Goal: Information Seeking & Learning: Learn about a topic

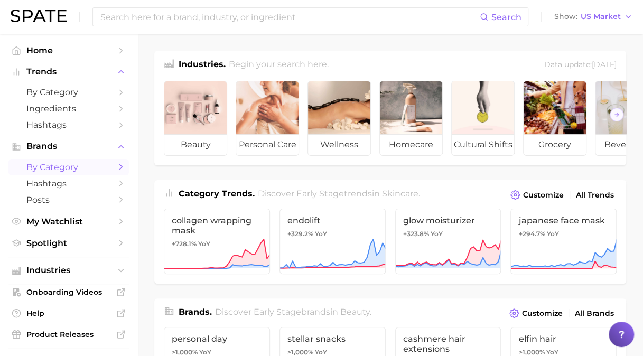
click at [102, 170] on span "by Category" at bounding box center [68, 167] width 85 height 10
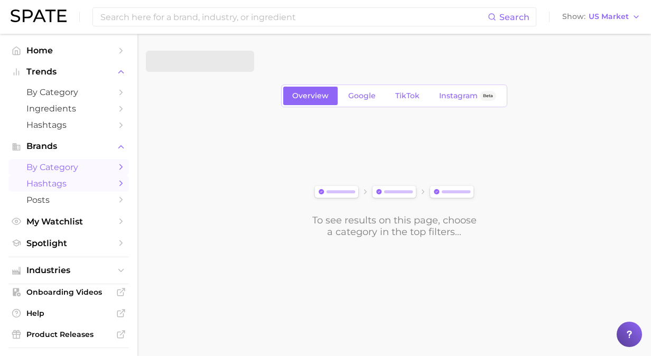
click at [68, 189] on span "Hashtags" at bounding box center [68, 184] width 85 height 10
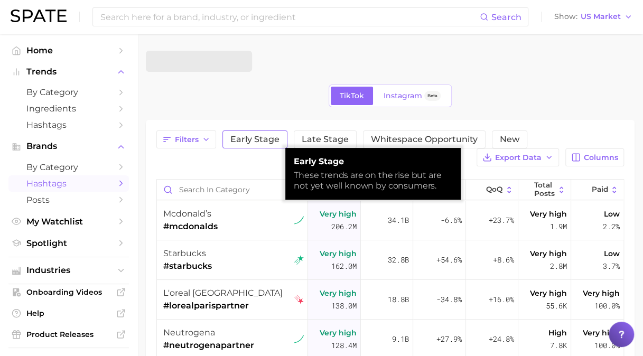
click at [250, 133] on button "Early Stage" at bounding box center [254, 139] width 65 height 18
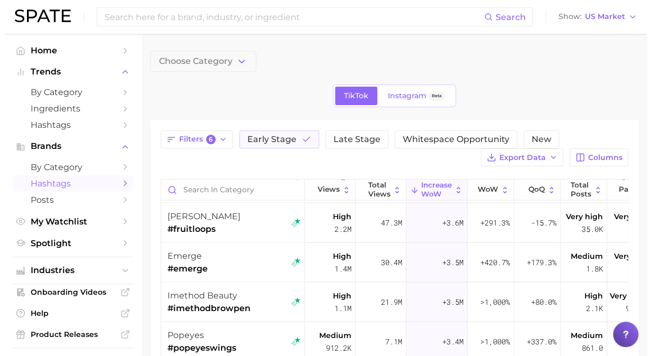
scroll to position [951, 0]
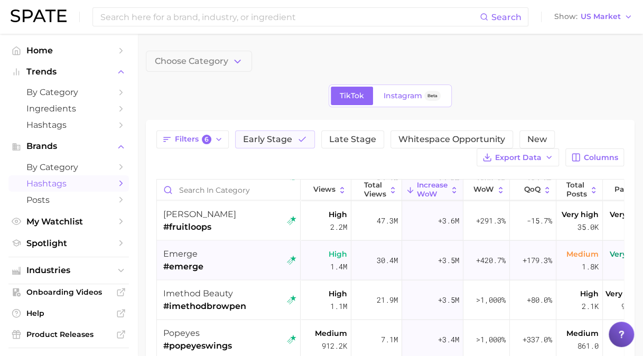
click at [230, 255] on div "emerge #emerge" at bounding box center [229, 260] width 133 height 40
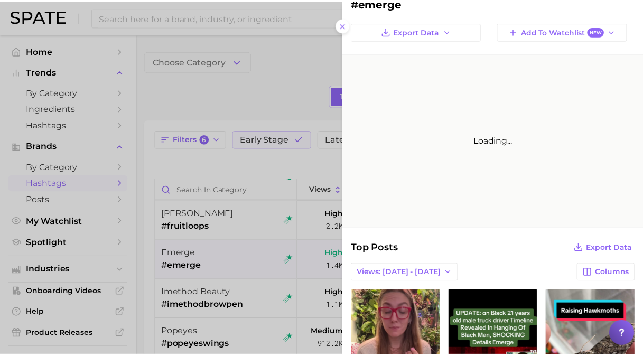
scroll to position [0, 0]
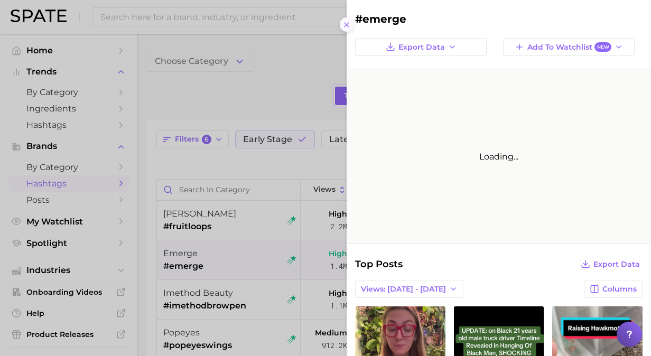
click at [348, 27] on icon at bounding box center [346, 25] width 8 height 8
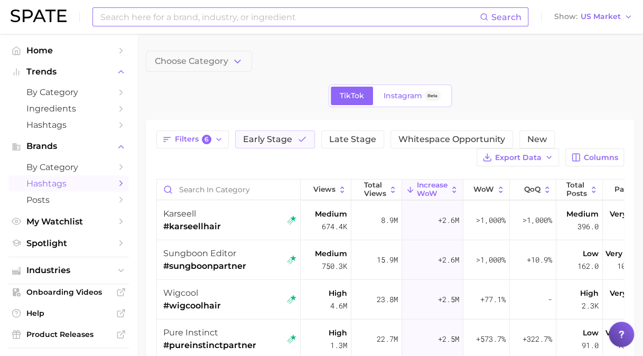
click at [226, 19] on input at bounding box center [289, 17] width 380 height 18
type input "tone"
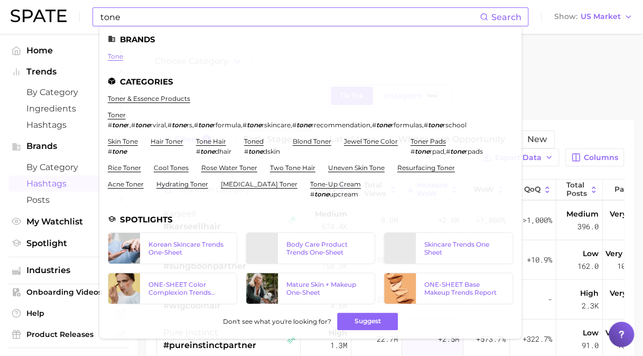
click at [117, 59] on link "tone" at bounding box center [115, 56] width 15 height 8
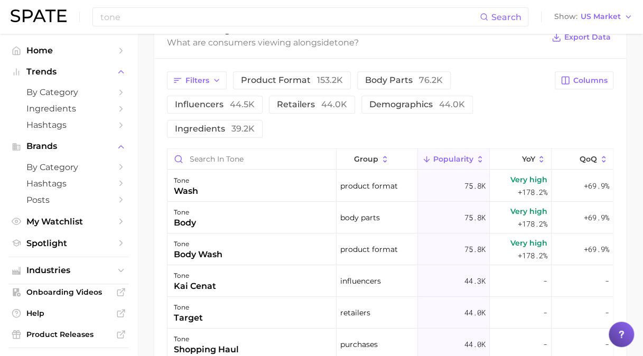
scroll to position [475, 0]
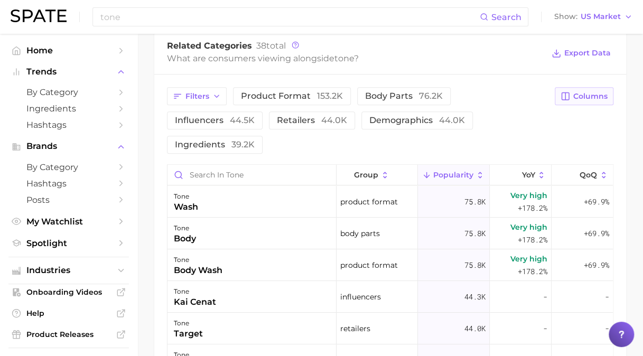
click at [570, 95] on button "Columns" at bounding box center [584, 96] width 59 height 18
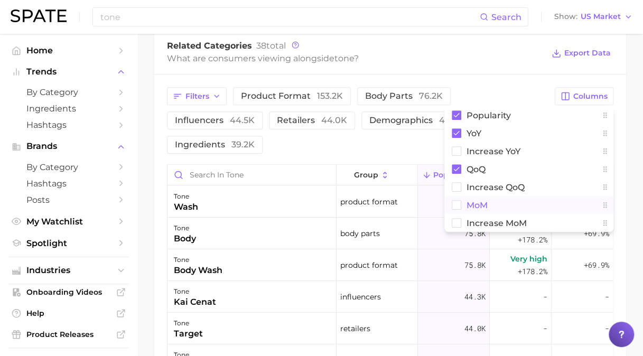
click at [468, 204] on span "MoM" at bounding box center [476, 205] width 21 height 9
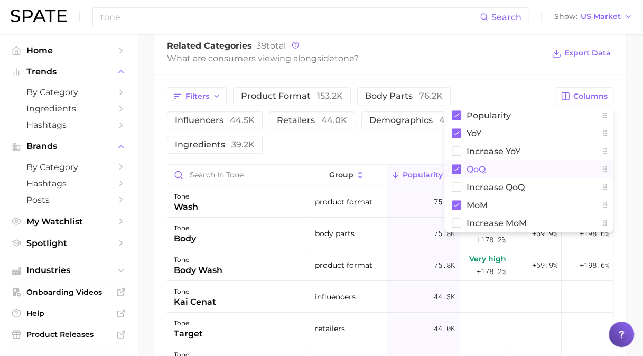
click at [455, 166] on rect at bounding box center [457, 169] width 10 height 10
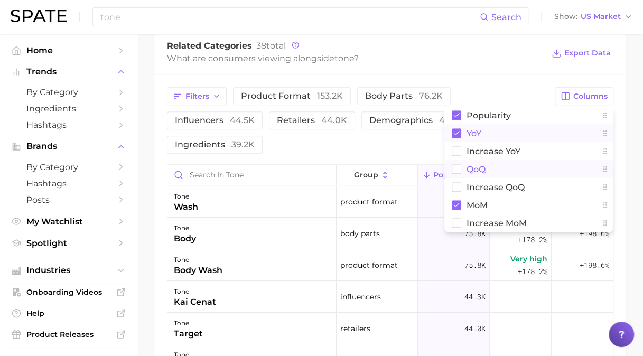
click at [455, 130] on rect at bounding box center [457, 133] width 10 height 10
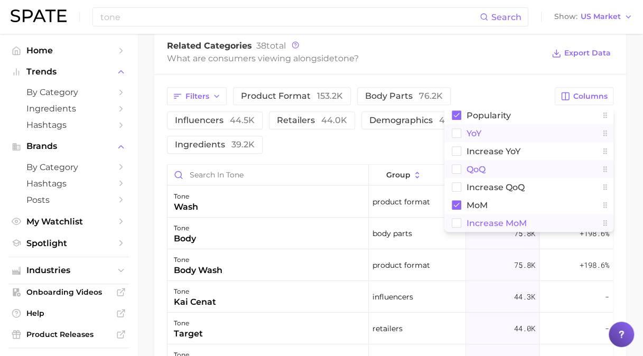
click at [459, 225] on rect at bounding box center [456, 223] width 9 height 9
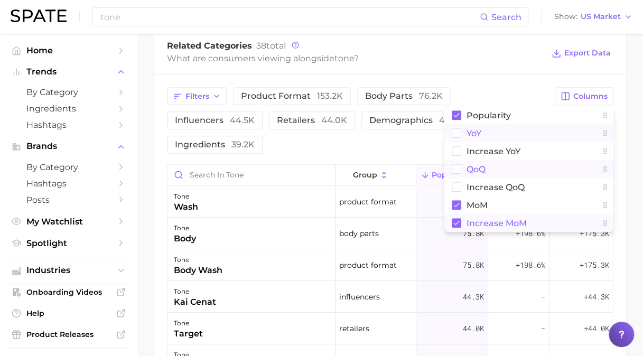
click at [629, 105] on main "Overview Google TikTok Instagram Beta brand tone Add to Watchlist Export Data P…" at bounding box center [390, 71] width 506 height 1027
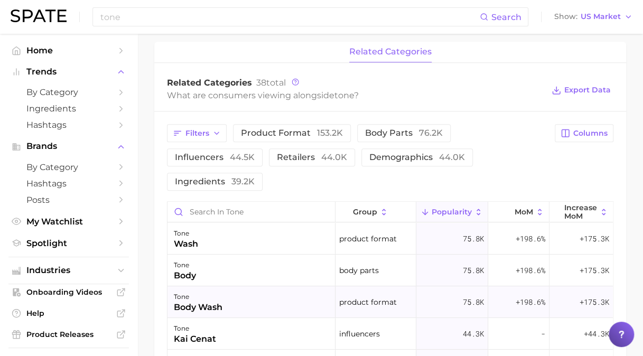
scroll to position [423, 0]
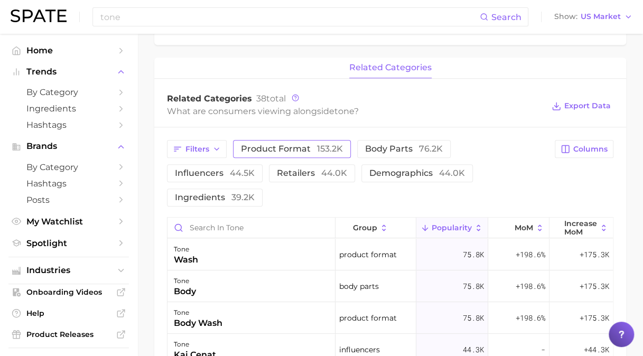
click at [322, 146] on span "153.2k" at bounding box center [330, 149] width 26 height 10
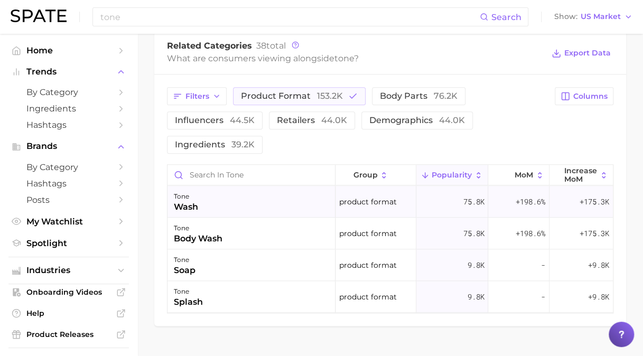
scroll to position [497, 0]
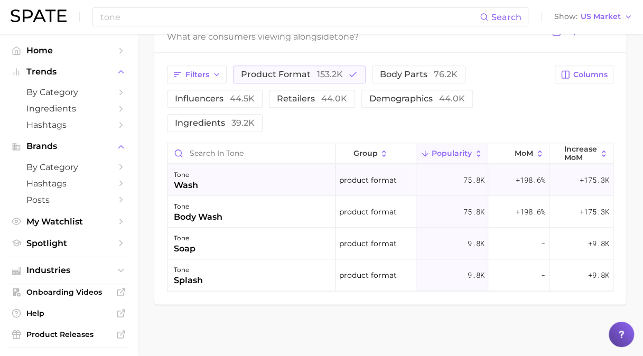
click at [245, 178] on div "tone wash" at bounding box center [251, 180] width 168 height 32
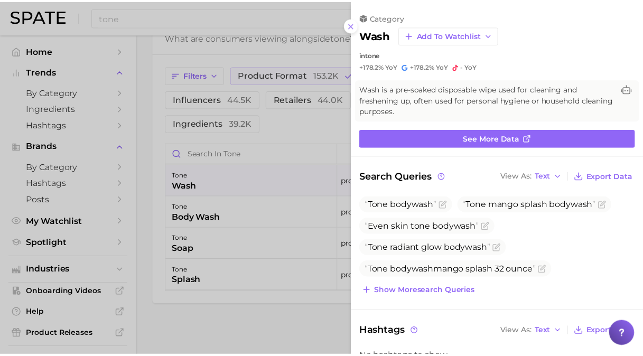
scroll to position [0, 0]
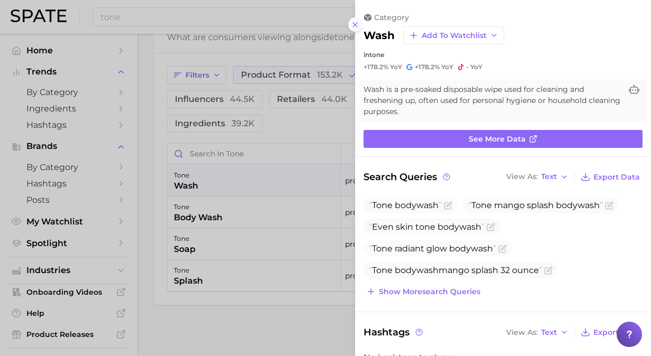
click at [351, 23] on icon at bounding box center [355, 25] width 8 height 8
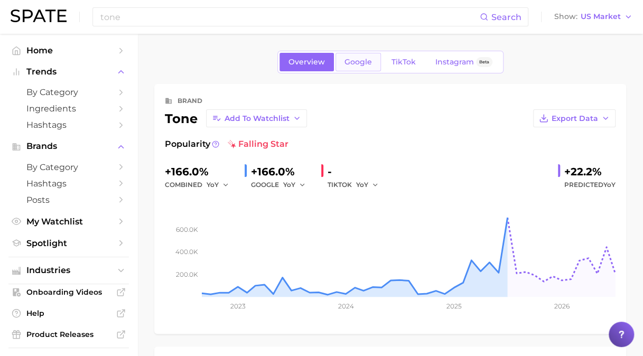
click at [366, 67] on link "Google" at bounding box center [357, 62] width 45 height 18
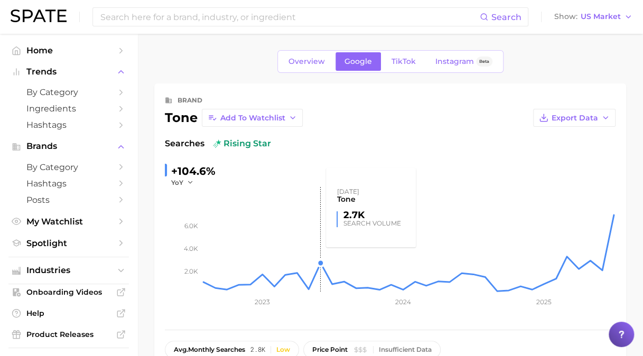
scroll to position [53, 0]
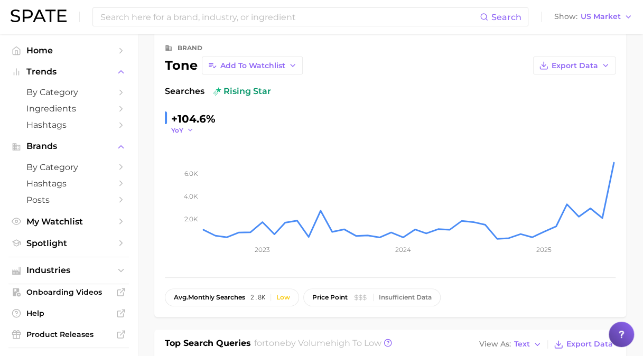
click at [189, 127] on icon "button" at bounding box center [189, 129] width 7 height 7
click at [202, 176] on button "MoM" at bounding box center [229, 183] width 116 height 19
click at [613, 163] on rect at bounding box center [409, 188] width 414 height 106
click at [612, 162] on rect at bounding box center [409, 188] width 414 height 106
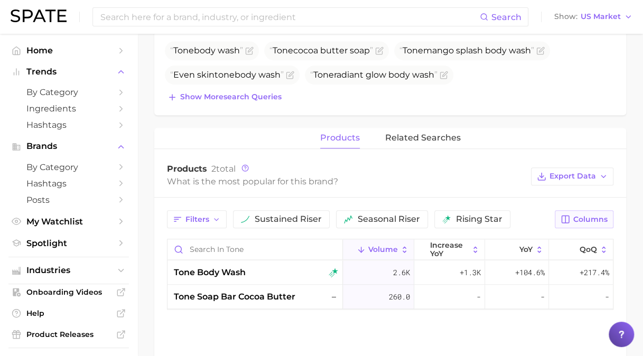
click at [583, 223] on button "Columns" at bounding box center [584, 219] width 59 height 18
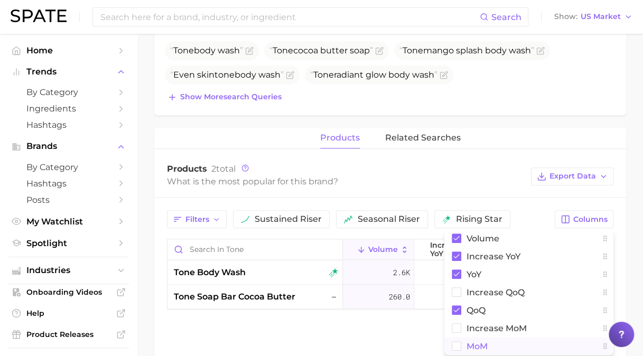
click at [471, 343] on span "MoM" at bounding box center [476, 346] width 21 height 9
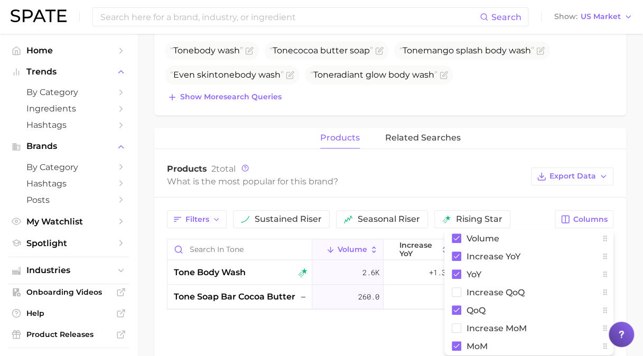
click at [626, 200] on main "Overview Google TikTok Instagram Beta brand tone Add to Watchlist Export Data S…" at bounding box center [390, 66] width 506 height 805
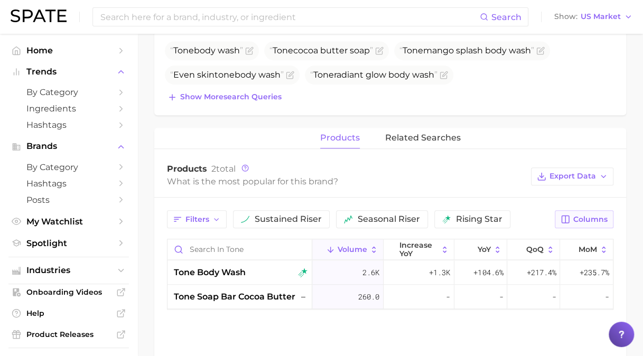
click at [579, 219] on span "Columns" at bounding box center [590, 219] width 34 height 9
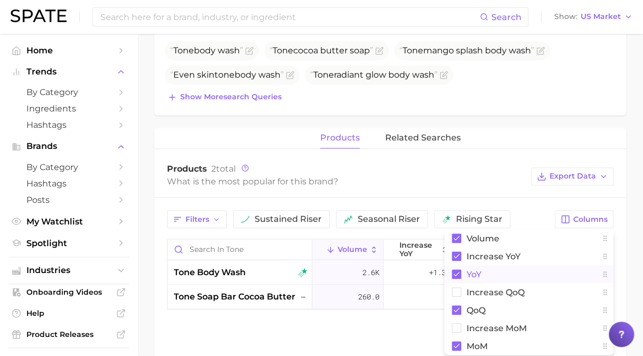
click at [460, 273] on rect at bounding box center [457, 274] width 10 height 10
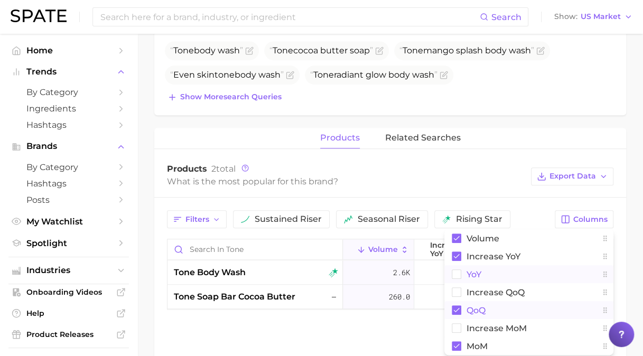
click at [456, 311] on rect at bounding box center [457, 310] width 10 height 10
click at [631, 226] on main "Overview Google TikTok Instagram Beta brand tone Add to Watchlist Export Data S…" at bounding box center [390, 66] width 506 height 805
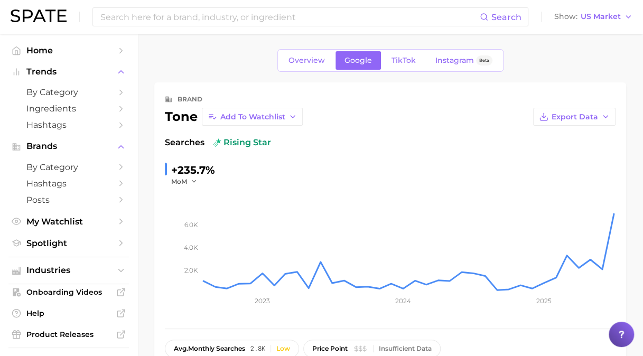
scroll to position [0, 0]
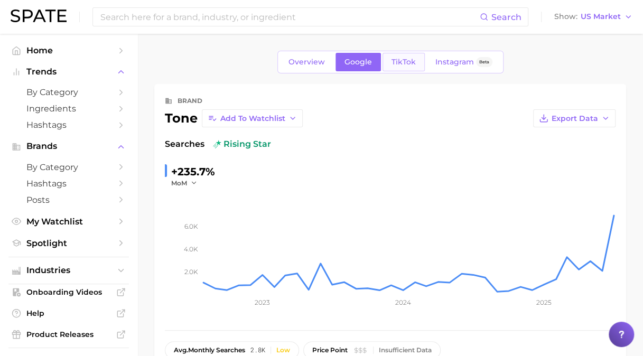
click at [399, 64] on span "TikTok" at bounding box center [403, 62] width 24 height 9
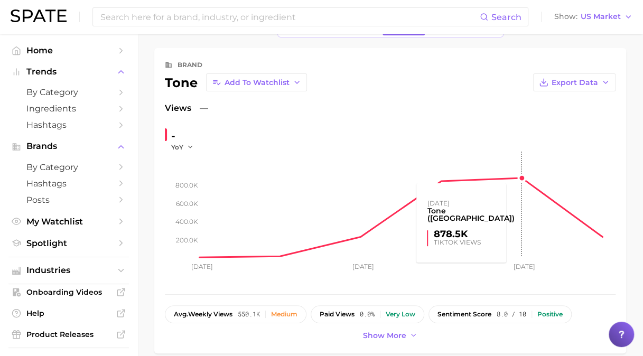
scroll to position [53, 0]
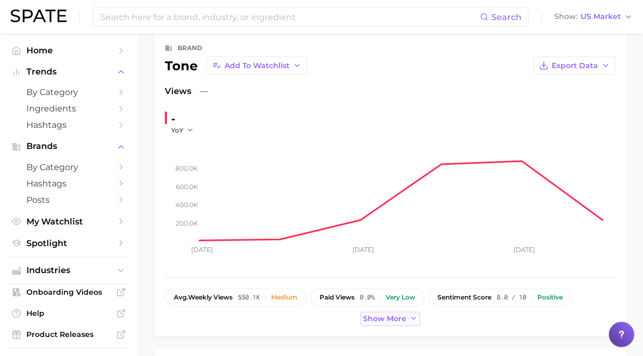
click at [371, 321] on span "Show more" at bounding box center [384, 318] width 43 height 9
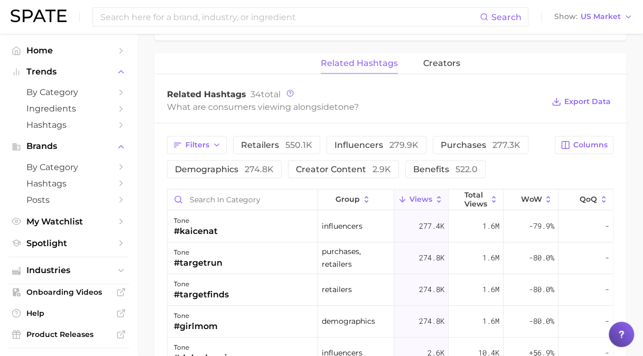
scroll to position [1004, 0]
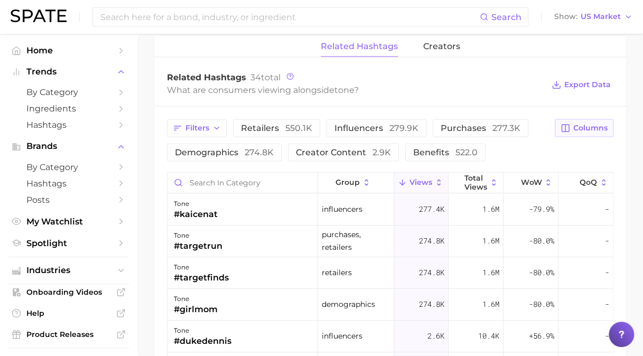
click at [596, 124] on span "Columns" at bounding box center [590, 128] width 34 height 9
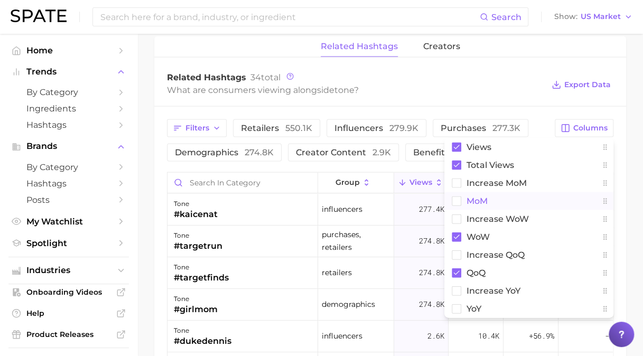
click at [486, 197] on span "MoM" at bounding box center [476, 201] width 21 height 9
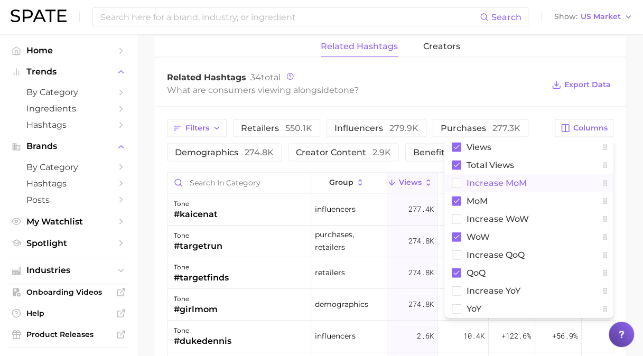
click at [487, 180] on span "increase MoM" at bounding box center [496, 183] width 60 height 9
click at [481, 275] on span "QoQ" at bounding box center [475, 272] width 19 height 9
click at [489, 218] on span "Increase WoW" at bounding box center [497, 218] width 62 height 9
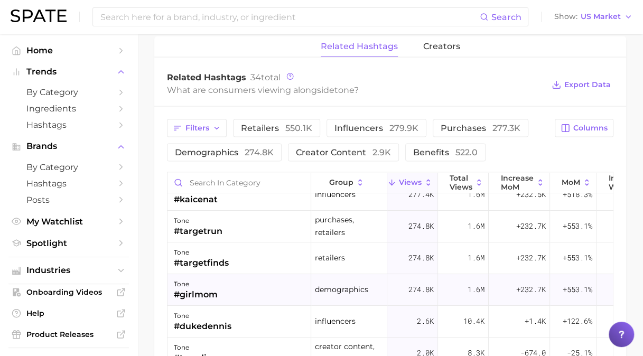
scroll to position [0, 0]
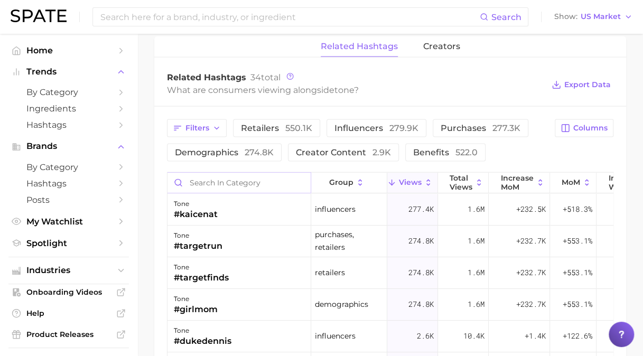
click at [310, 179] on input "Search in category" at bounding box center [238, 183] width 143 height 20
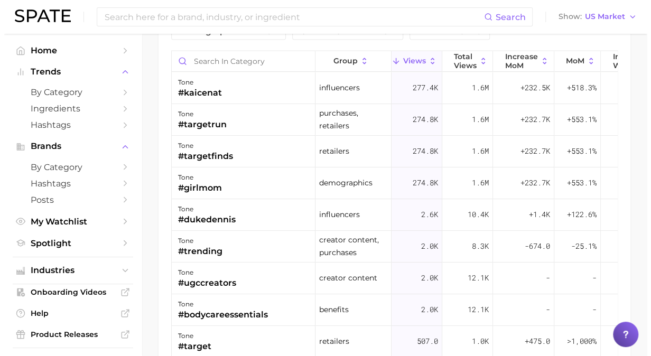
scroll to position [1128, 0]
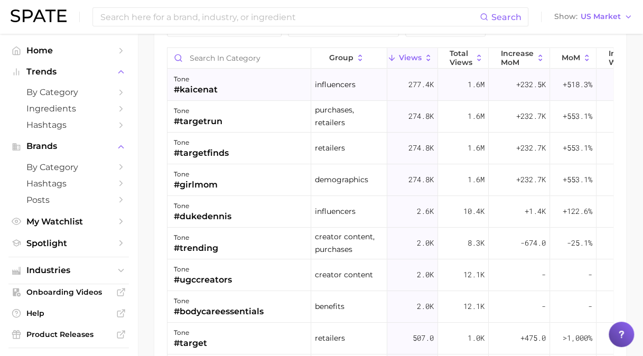
click at [203, 83] on div "#kaicenat" at bounding box center [196, 89] width 44 height 13
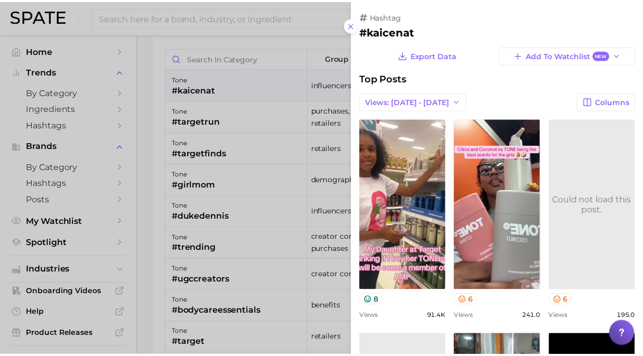
scroll to position [0, 0]
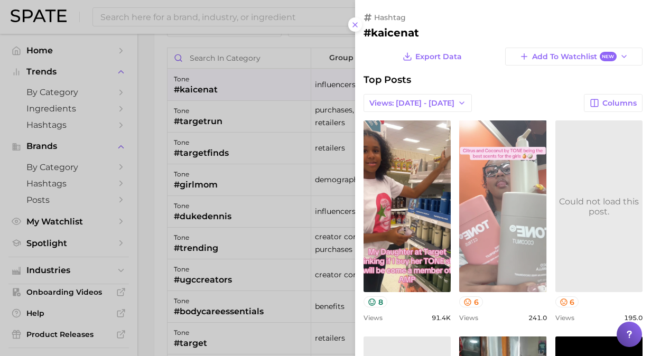
click at [509, 232] on link "view post on TikTok" at bounding box center [502, 206] width 87 height 172
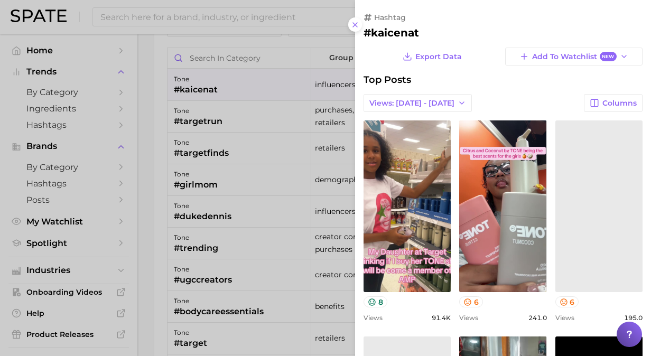
drag, startPoint x: 353, startPoint y: 26, endPoint x: 235, endPoint y: 81, distance: 130.9
click at [353, 26] on line at bounding box center [355, 25] width 4 height 4
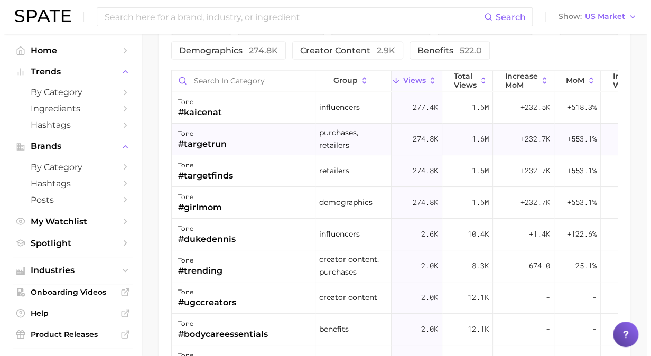
scroll to position [1128, 0]
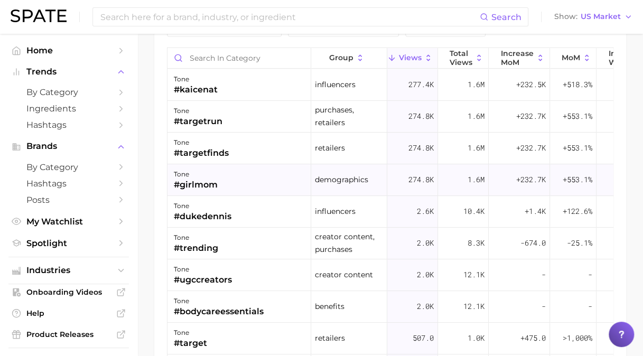
click at [199, 183] on div "#girlmom" at bounding box center [196, 185] width 44 height 13
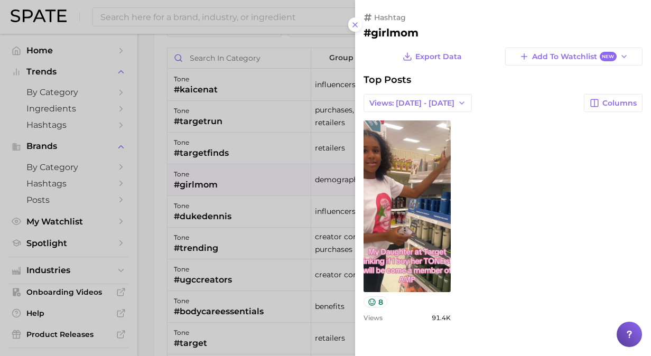
scroll to position [0, 0]
click at [435, 106] on span "Views: Aug 24 - 31" at bounding box center [411, 103] width 85 height 9
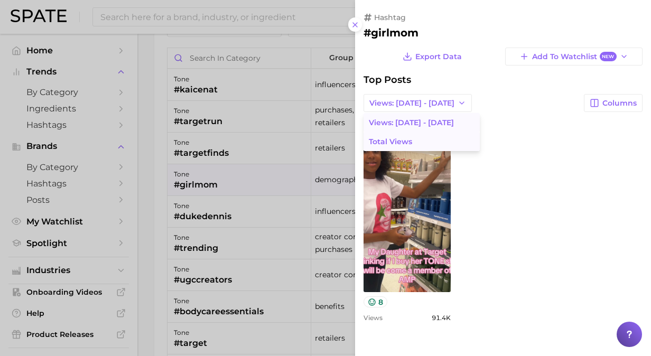
click at [426, 136] on button "Total Views" at bounding box center [421, 141] width 116 height 19
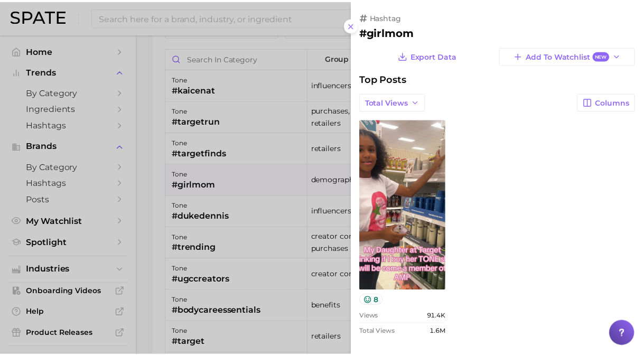
scroll to position [2, 0]
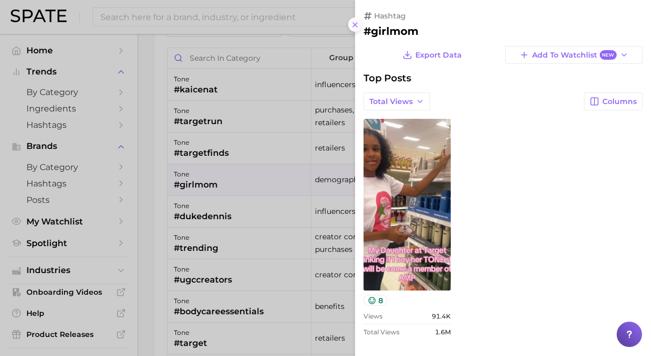
click at [357, 21] on icon at bounding box center [355, 25] width 8 height 8
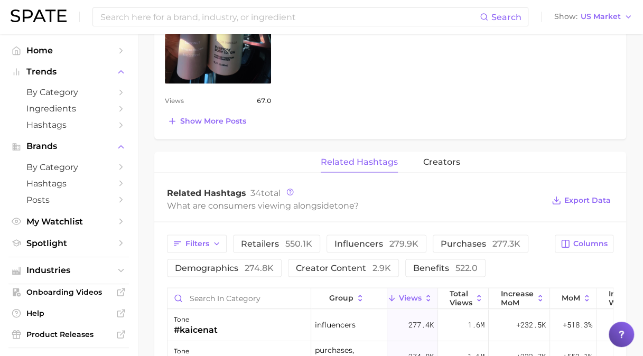
scroll to position [864, 0]
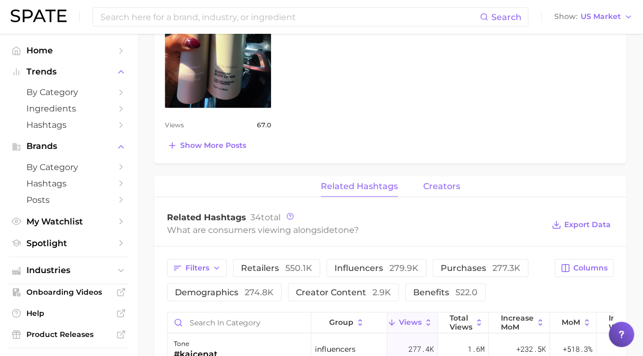
click at [454, 183] on span "creators" at bounding box center [441, 186] width 37 height 10
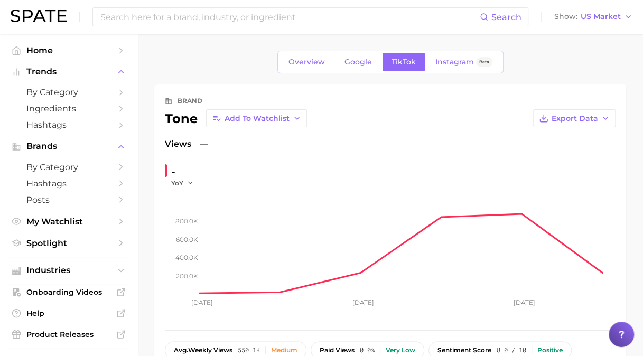
scroll to position [0, 0]
click at [191, 21] on input at bounding box center [289, 17] width 380 height 18
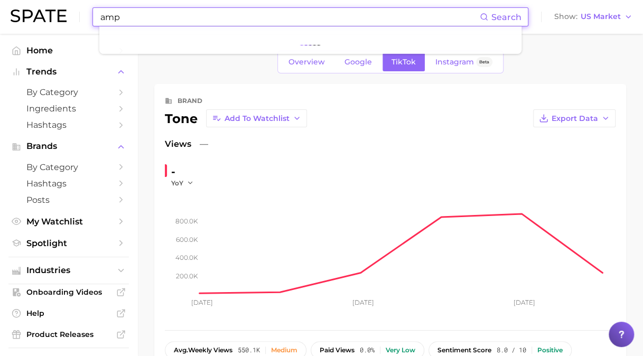
type input "amp"
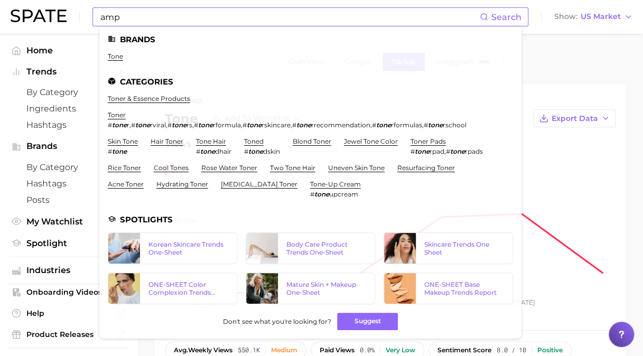
click at [516, 17] on span "Search" at bounding box center [506, 17] width 30 height 10
click at [310, 240] on div "Body Care Product Trends One-Sheet" at bounding box center [326, 248] width 80 height 16
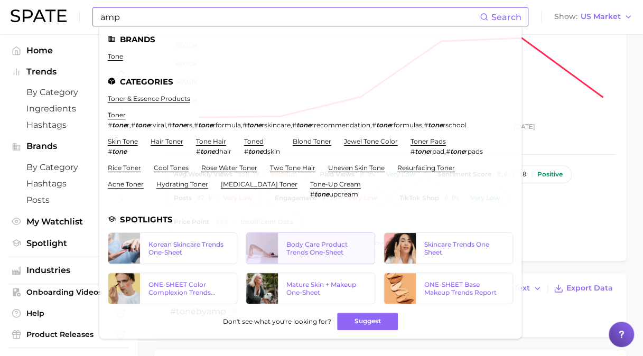
scroll to position [53, 0]
